Goal: Navigation & Orientation: Find specific page/section

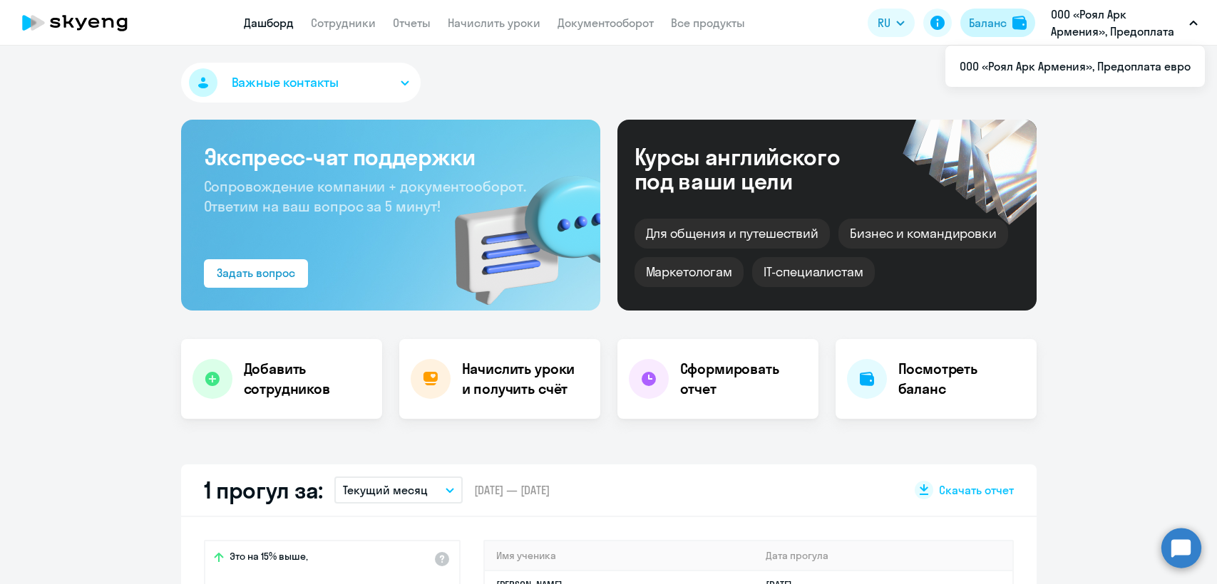
click at [996, 27] on div "Баланс" at bounding box center [988, 22] width 38 height 17
select select "english_adult_not_native_speaker"
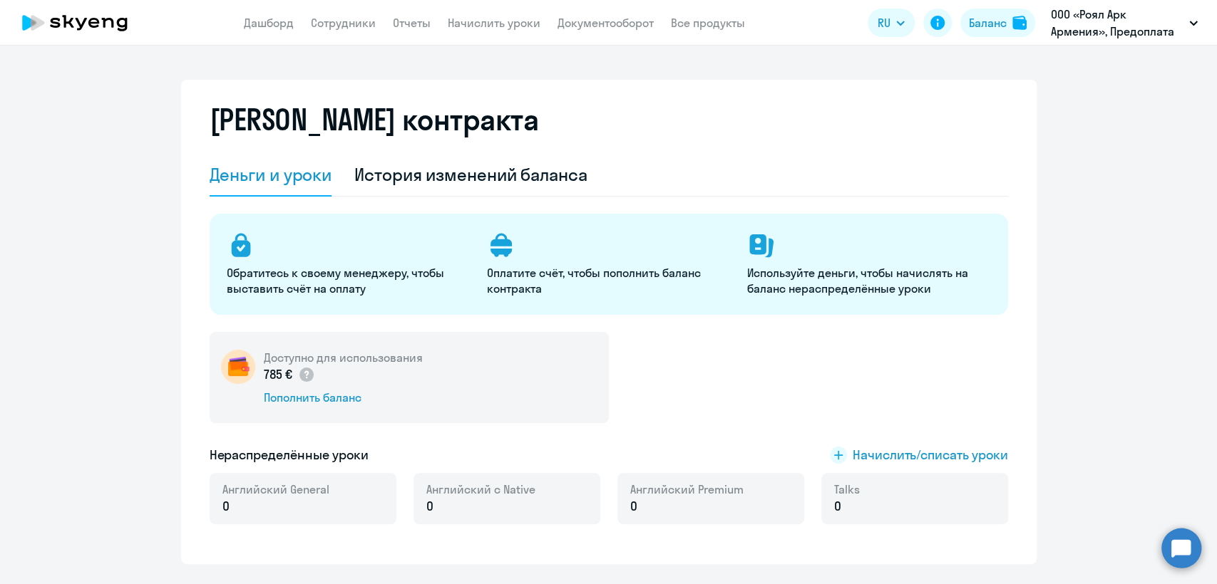
click at [327, 14] on app-menu-item-link "Сотрудники" at bounding box center [343, 23] width 65 height 18
click at [343, 30] on app-menu-item-link "Сотрудники" at bounding box center [343, 23] width 65 height 18
click at [345, 25] on link "Сотрудники" at bounding box center [343, 23] width 65 height 14
select select "30"
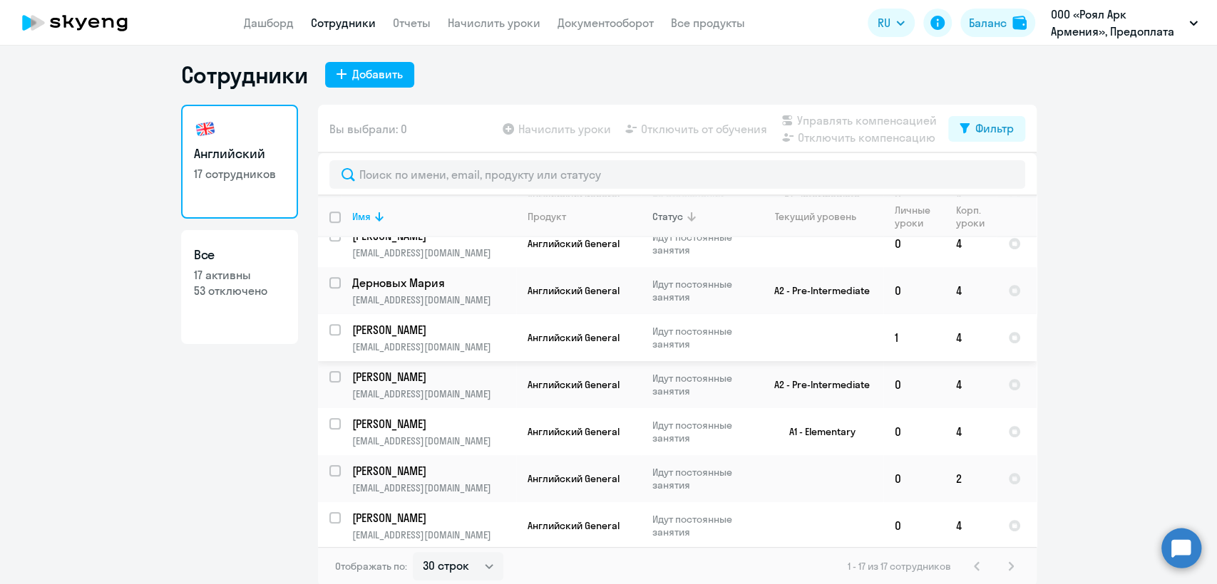
scroll to position [9, 0]
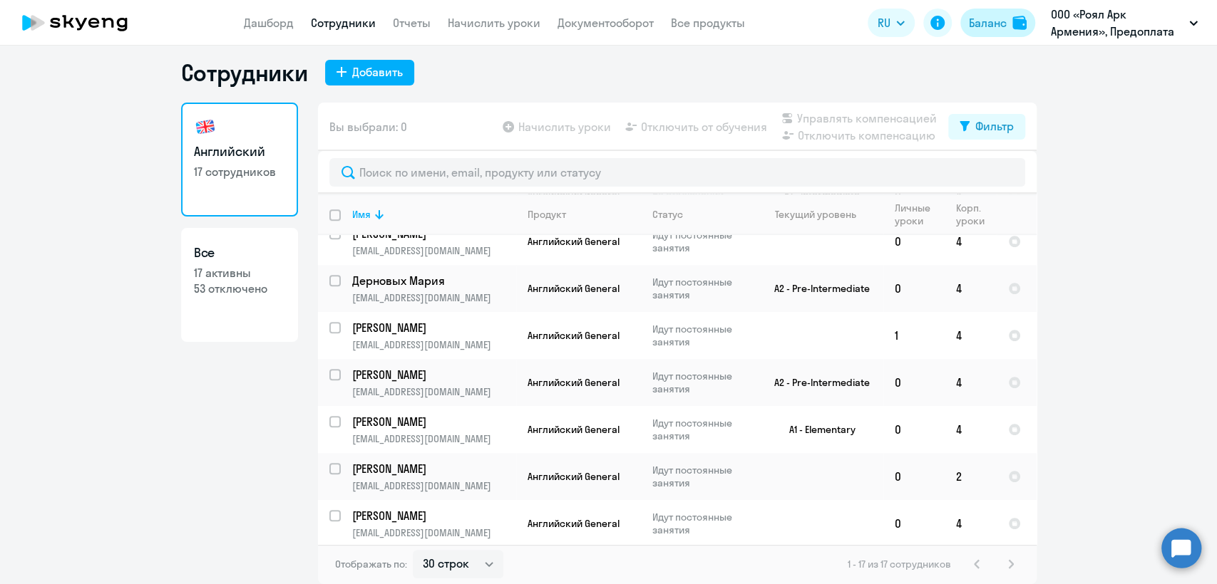
click at [974, 25] on div "Баланс" at bounding box center [988, 22] width 38 height 17
select select "english_adult_not_native_speaker"
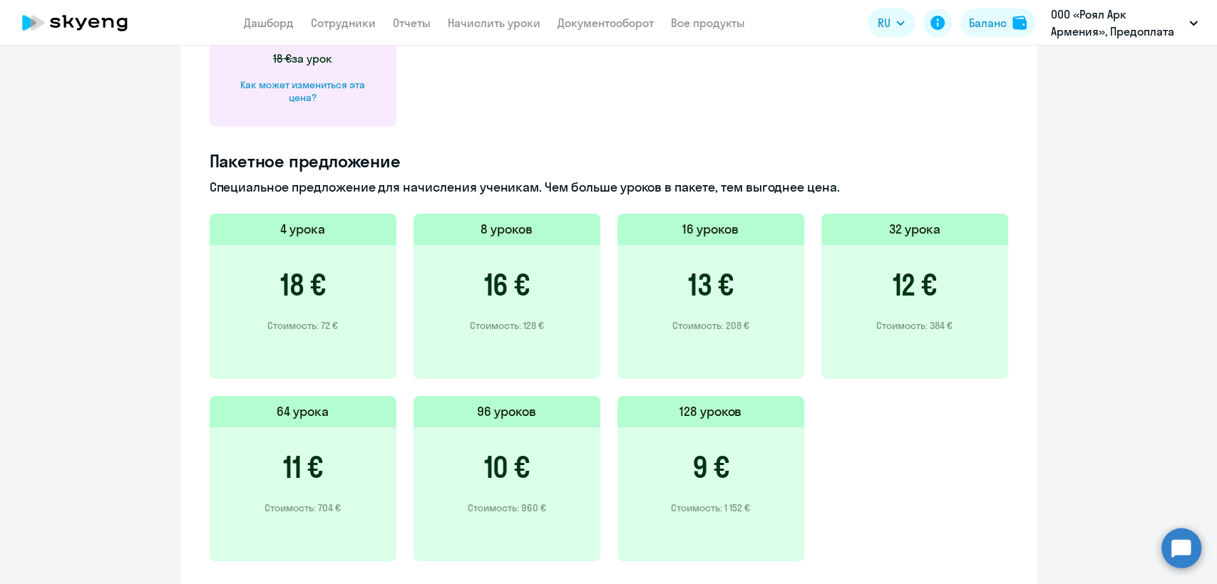
scroll to position [951, 0]
